Goal: Information Seeking & Learning: Learn about a topic

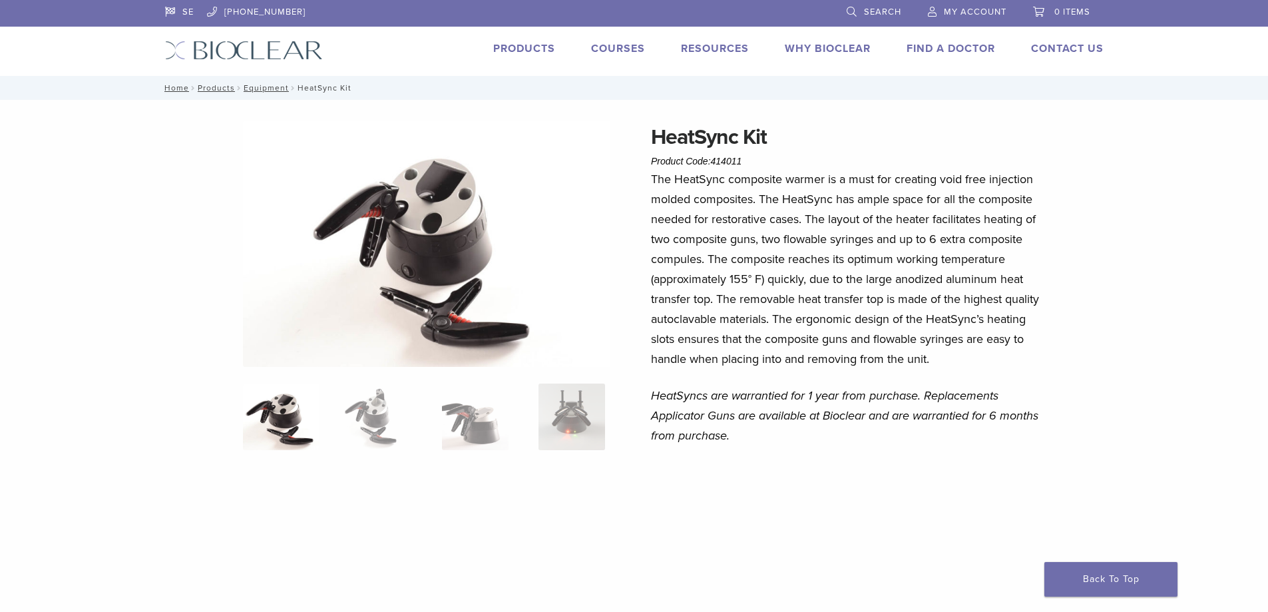
click at [924, 222] on p "The HeatSync composite warmer is a must for creating void free injection molded…" at bounding box center [846, 269] width 391 height 200
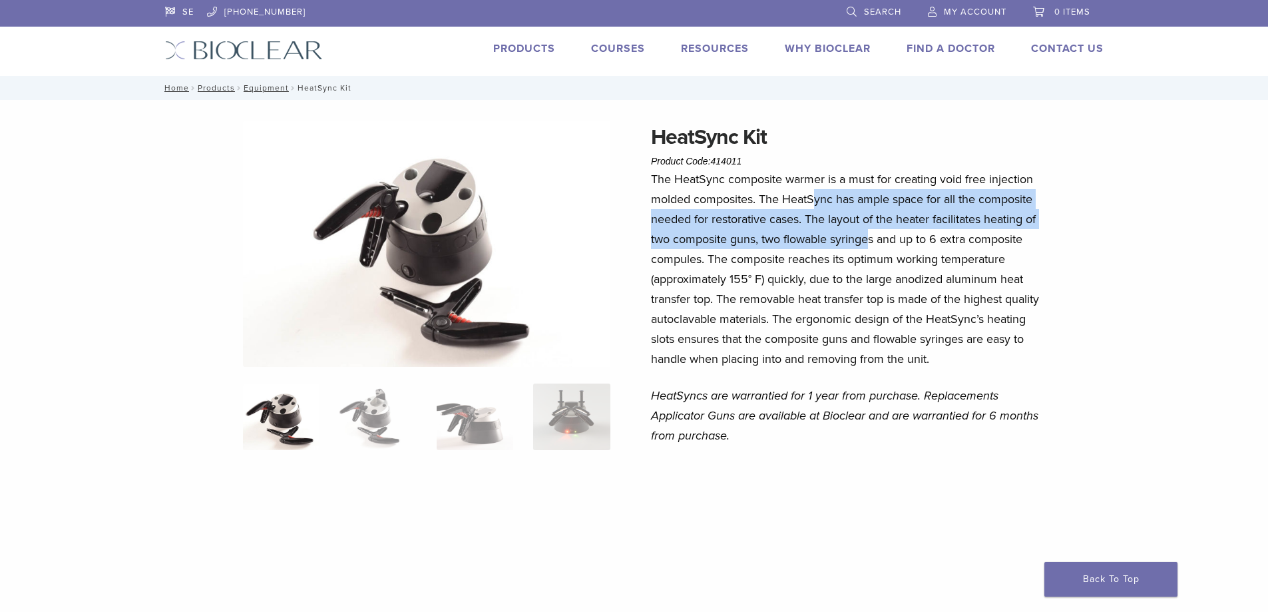
drag, startPoint x: 817, startPoint y: 208, endPoint x: 923, endPoint y: 286, distance: 131.9
click at [921, 283] on p "The HeatSync composite warmer is a must for creating void free injection molded…" at bounding box center [846, 269] width 391 height 200
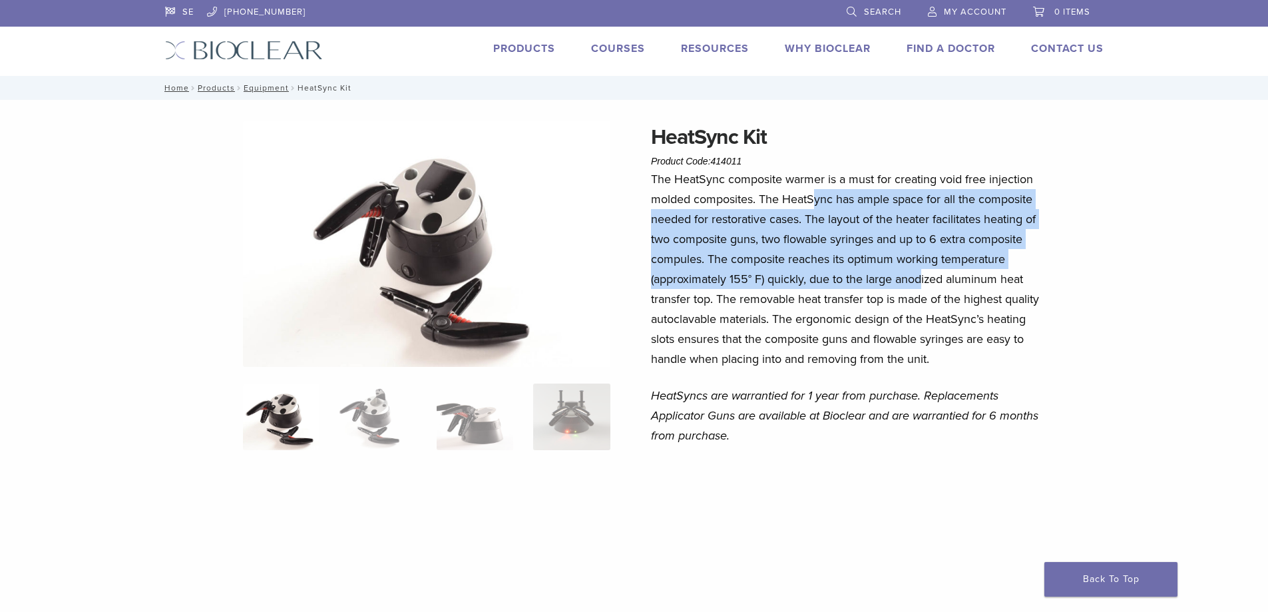
click at [923, 286] on p "The HeatSync composite warmer is a must for creating void free injection molded…" at bounding box center [846, 269] width 391 height 200
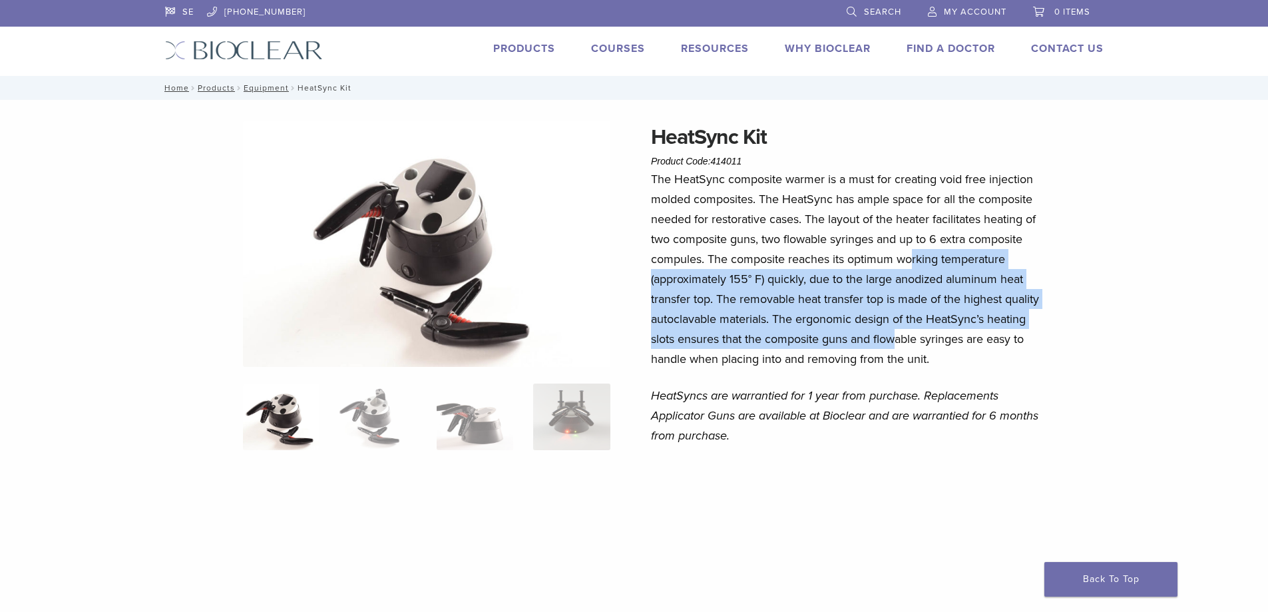
drag, startPoint x: 937, startPoint y: 340, endPoint x: 907, endPoint y: 232, distance: 112.1
click at [907, 234] on p "The HeatSync composite warmer is a must for creating void free injection molded…" at bounding box center [846, 269] width 391 height 200
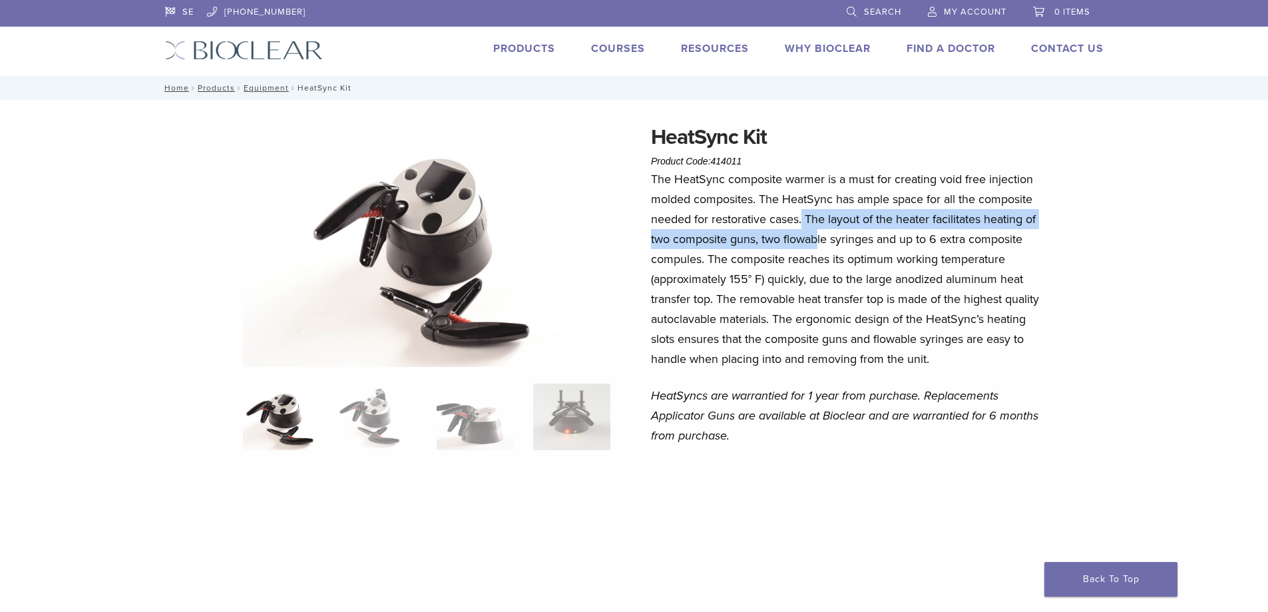
drag, startPoint x: 804, startPoint y: 221, endPoint x: 822, endPoint y: 235, distance: 22.8
click at [822, 235] on p "The HeatSync composite warmer is a must for creating void free injection molded…" at bounding box center [846, 269] width 391 height 200
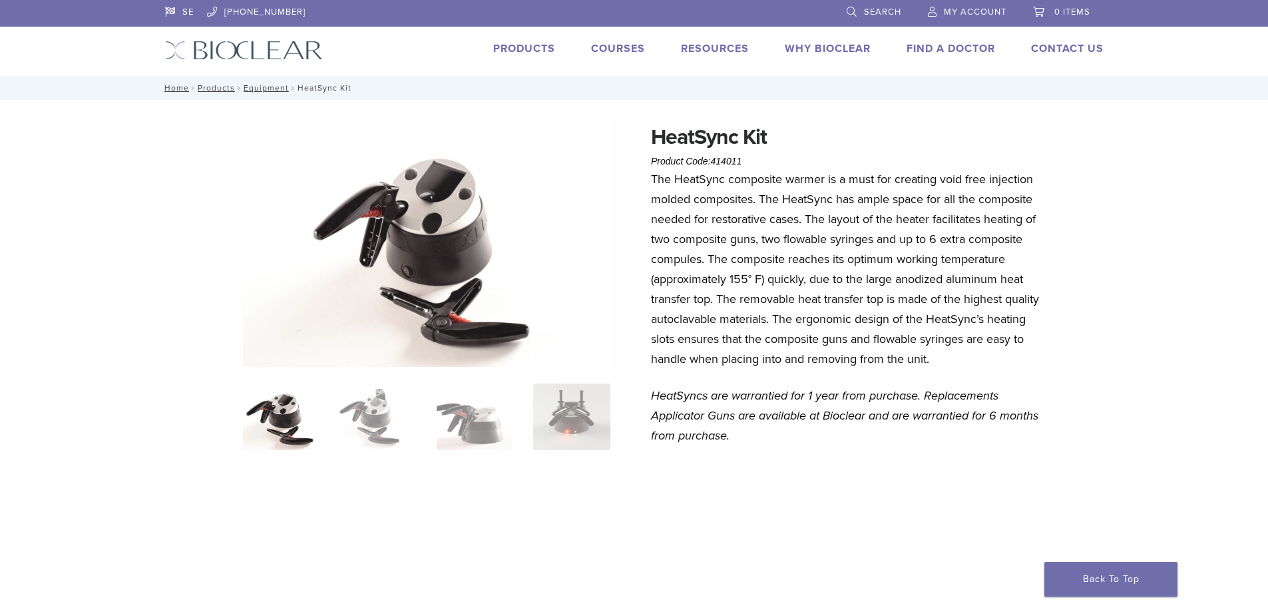
click at [835, 242] on p "The HeatSync composite warmer is a must for creating void free injection molded…" at bounding box center [846, 269] width 391 height 200
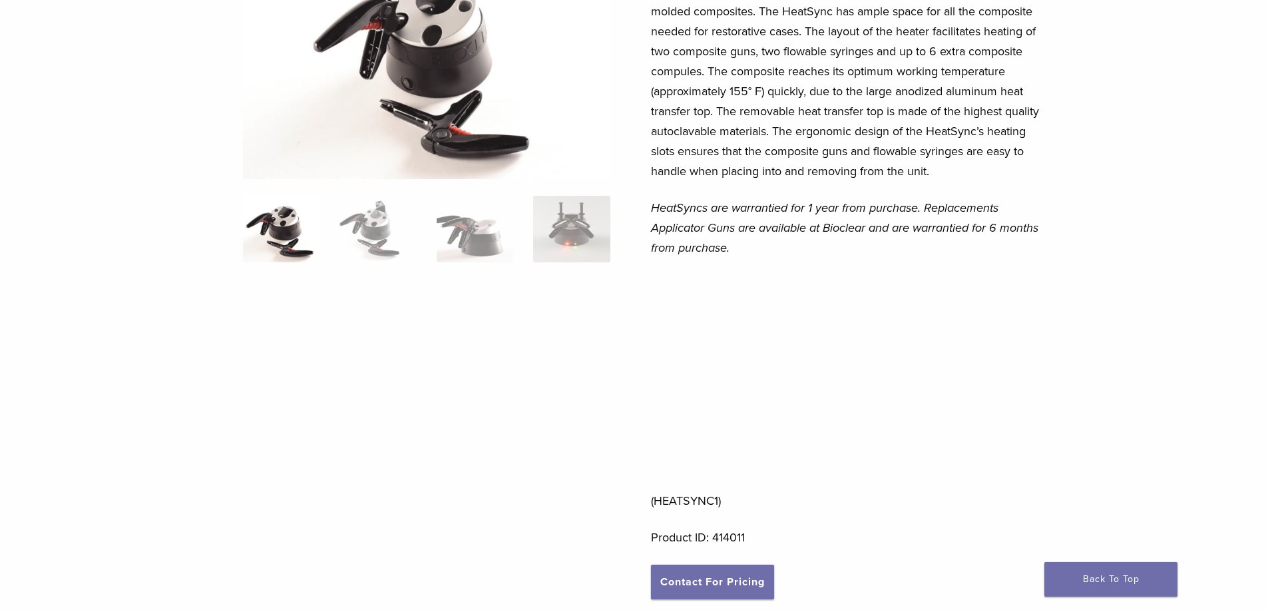
scroll to position [399, 0]
